Goal: Transaction & Acquisition: Purchase product/service

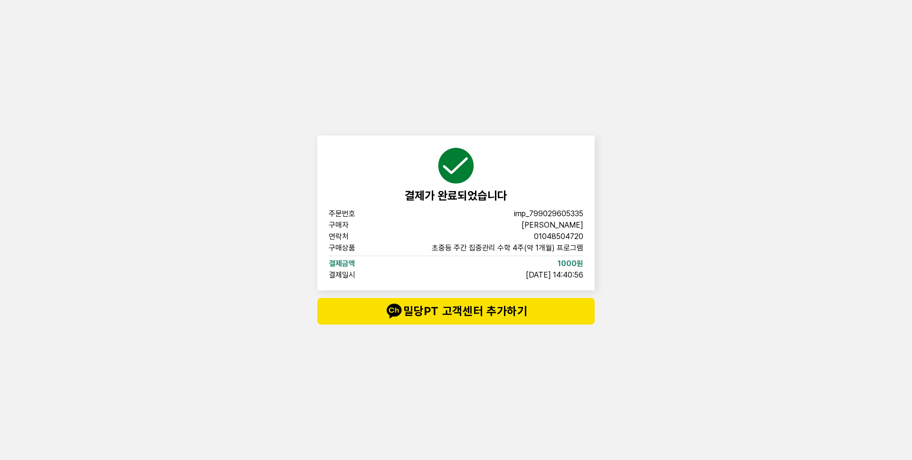
click at [123, 121] on div "결제가 완료되었습니다 주문번호 imp_799029605335 구매자 이시은 연락처 01048504720 구매상품 초중등 주간 집중관리 수학 4…" at bounding box center [456, 230] width 912 height 460
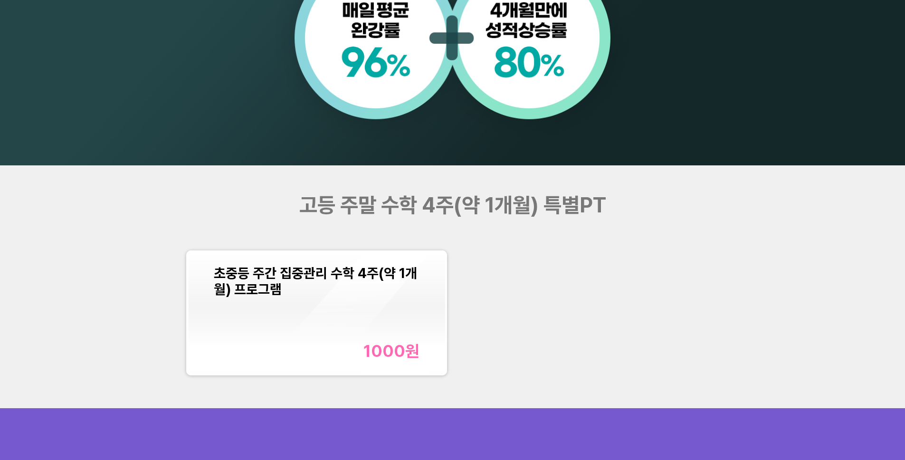
scroll to position [1046, 0]
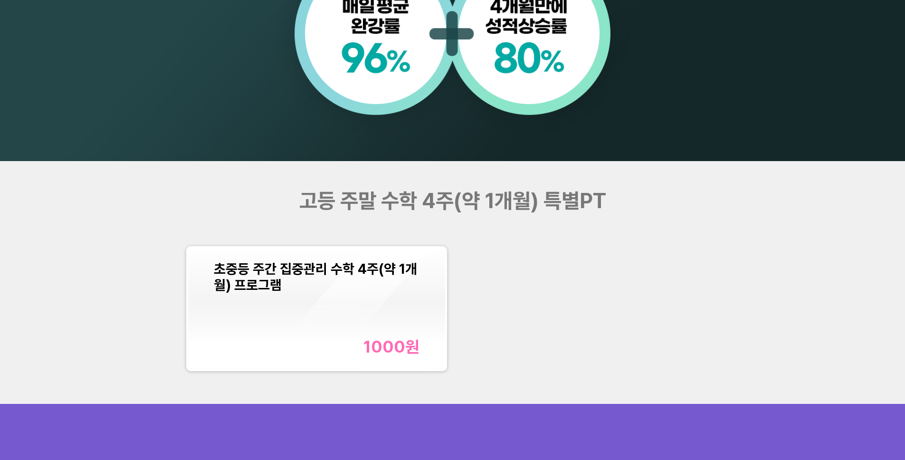
click at [385, 289] on div "초중등 주간 집중관리 수학 4주(약 1개월) 프로그램" at bounding box center [317, 277] width 206 height 32
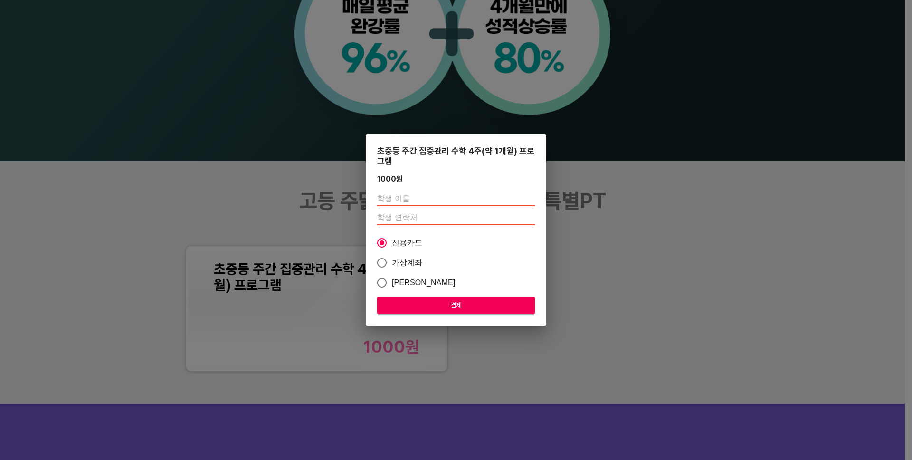
click at [425, 203] on input "text" at bounding box center [456, 198] width 158 height 15
type input "이시은"
click at [421, 219] on input "number" at bounding box center [456, 217] width 158 height 15
type input "01048504720"
click at [413, 278] on span "[PERSON_NAME]" at bounding box center [424, 282] width 64 height 11
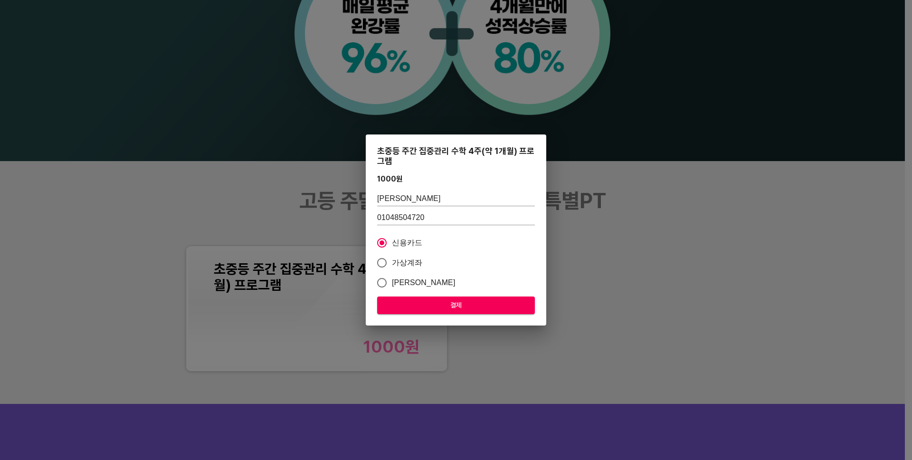
click at [392, 278] on input "[PERSON_NAME]" at bounding box center [382, 283] width 20 height 20
radio input "true"
click at [442, 303] on span "결제" at bounding box center [456, 305] width 143 height 12
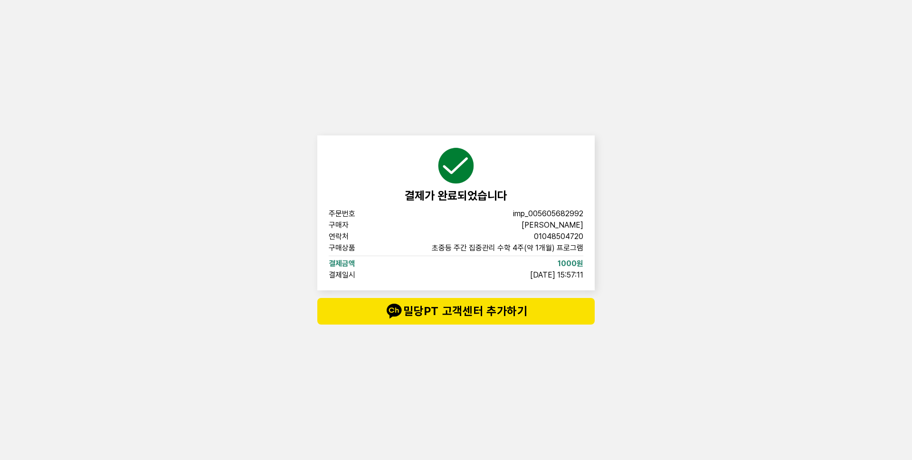
click at [544, 213] on span "imp_005605682992" at bounding box center [548, 214] width 70 height 8
copy span "imp_005605682992"
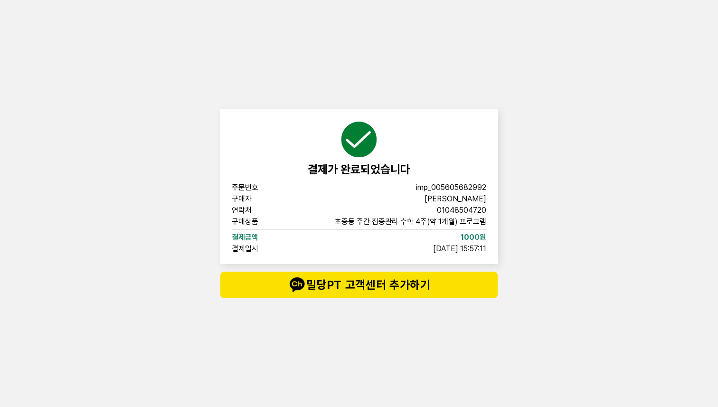
click at [555, 141] on div "결제가 완료되었습니다 주문번호 imp_005605682992 구매자 이시은 연락처 01048504720 구매상품 초중등 주간 집중관리 수학 4…" at bounding box center [359, 203] width 718 height 407
click at [463, 191] on span "imp_005605682992" at bounding box center [451, 188] width 70 height 8
click at [464, 191] on span "imp_005605682992" at bounding box center [451, 188] width 70 height 8
click at [464, 190] on span "imp_005605682992" at bounding box center [451, 188] width 70 height 8
click at [454, 188] on span "imp_005605682992" at bounding box center [451, 188] width 70 height 8
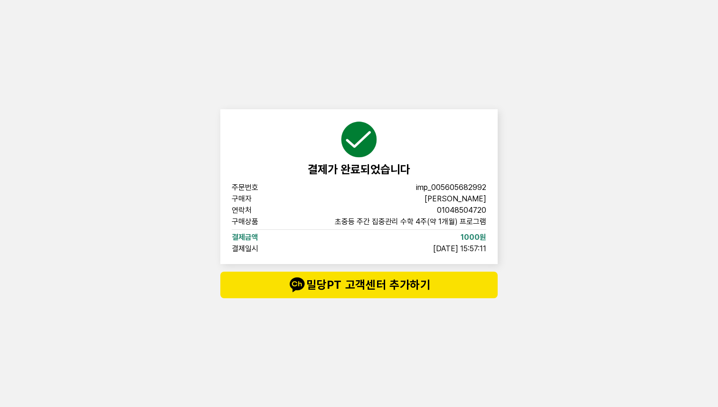
click at [455, 187] on span "imp_005605682992" at bounding box center [451, 188] width 70 height 8
click at [465, 189] on span "imp_005605682992" at bounding box center [451, 188] width 70 height 8
click at [459, 178] on div "결제가 완료되었습니다 주문번호 imp_005605682992 구매자 이시은 연락처 01048504720 구매상품 초중등 주간 집중관리 수학 4…" at bounding box center [358, 186] width 277 height 155
click at [420, 167] on div "결제가 완료되었습니다" at bounding box center [359, 149] width 255 height 56
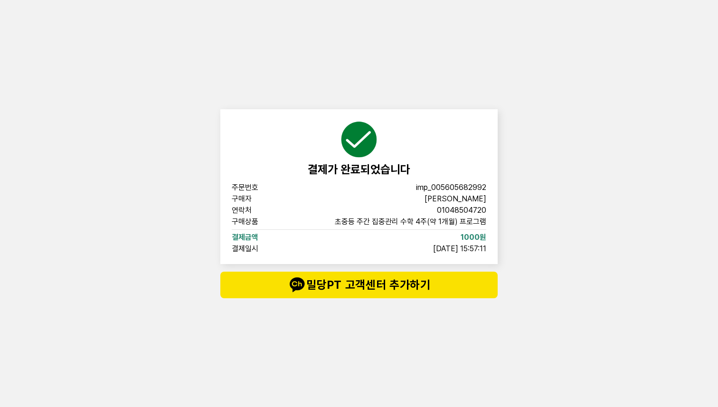
click at [389, 167] on span "결제가 완료되었습니다" at bounding box center [359, 169] width 103 height 14
drag, startPoint x: 510, startPoint y: 105, endPoint x: 515, endPoint y: 180, distance: 75.2
click at [512, 114] on div "결제가 완료되었습니다 주문번호 imp_005605682992 구매자 이시은 연락처 01048504720 구매상품 초중등 주간 집중관리 수학 4…" at bounding box center [359, 203] width 718 height 407
click at [519, 199] on div "결제가 완료되었습니다 주문번호 imp_005605682992 구매자 이시은 연락처 01048504720 구매상품 초중등 주간 집중관리 수학 4…" at bounding box center [359, 203] width 718 height 407
click at [107, 167] on div "결제가 완료되었습니다 주문번호 imp_005605682992 구매자 이시은 연락처 01048504720 구매상품 초중등 주간 집중관리 수학 4…" at bounding box center [359, 203] width 718 height 407
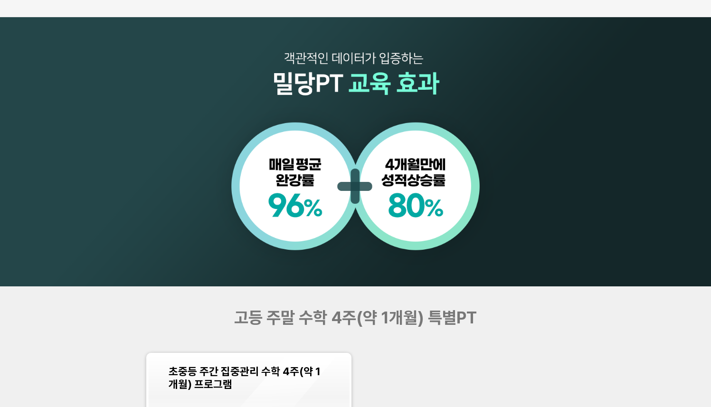
scroll to position [709, 0]
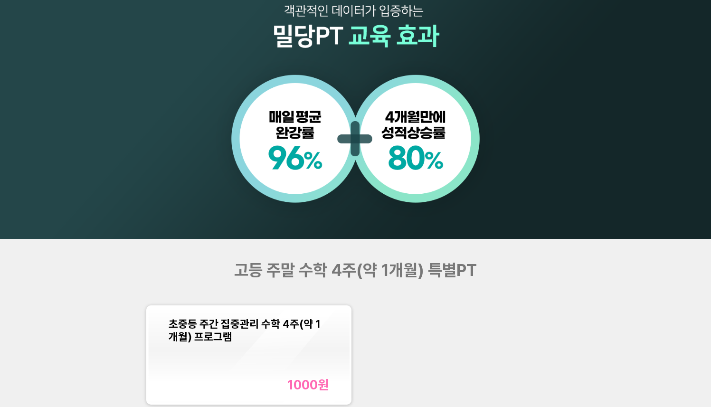
click at [284, 319] on span "초중등 주간 집중관리 수학 4주(약 1개월) 프로그램" at bounding box center [245, 330] width 152 height 26
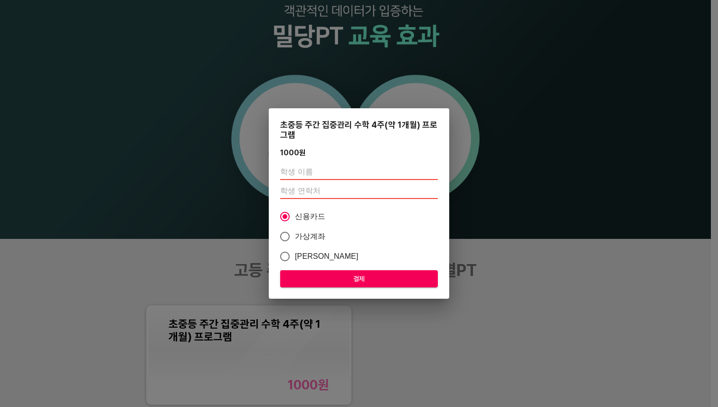
click at [306, 252] on span "[PERSON_NAME]" at bounding box center [327, 256] width 64 height 11
click at [295, 252] on input "[PERSON_NAME]" at bounding box center [285, 257] width 20 height 20
radio input "true"
click at [528, 257] on div "초중등 주간 집중관리 수학 4주(약 1개월) 프로그램 1000 원 신용카드 가상계좌 카카오페이 결제" at bounding box center [359, 203] width 718 height 407
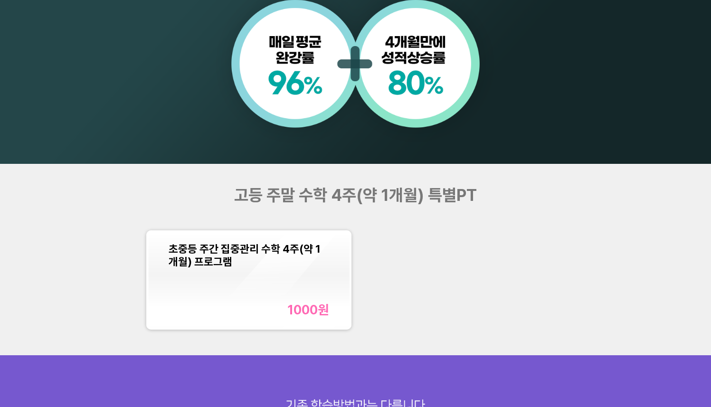
scroll to position [787, 0]
